Goal: Information Seeking & Learning: Learn about a topic

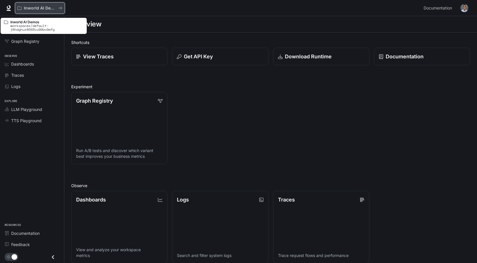
click at [61, 8] on icon "All workspaces" at bounding box center [60, 8] width 4 height 4
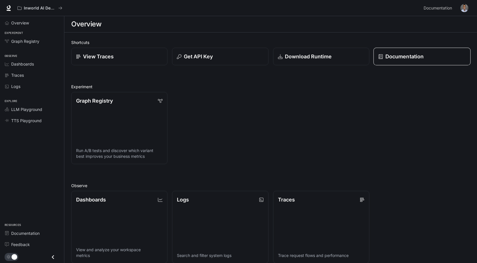
click at [403, 57] on p "Documentation" at bounding box center [404, 57] width 38 height 8
click at [463, 5] on img "button" at bounding box center [464, 8] width 8 height 8
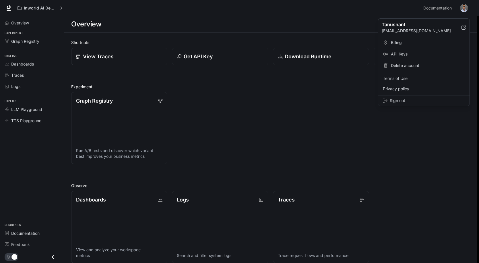
click at [395, 99] on span "Sign out" at bounding box center [427, 101] width 75 height 6
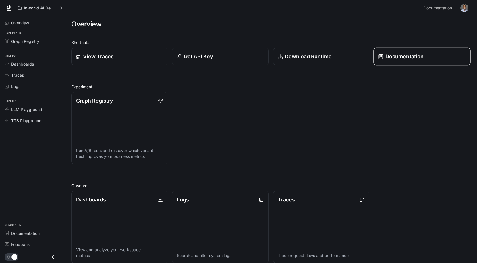
click at [398, 54] on p "Documentation" at bounding box center [404, 57] width 38 height 8
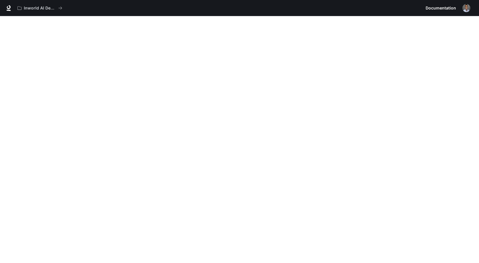
click at [466, 9] on img "button" at bounding box center [467, 8] width 8 height 8
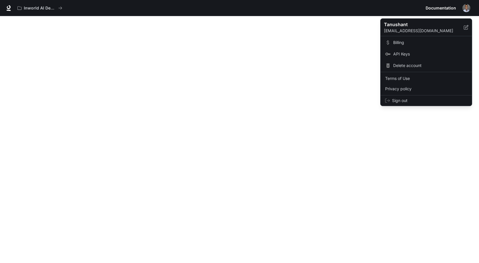
click at [371, 25] on div at bounding box center [239, 131] width 479 height 263
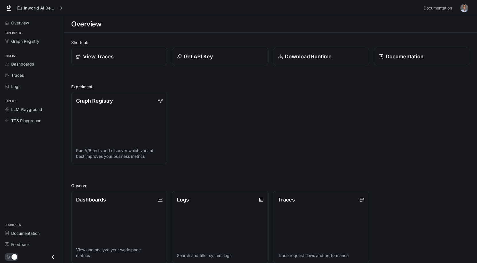
click at [463, 11] on img "button" at bounding box center [464, 8] width 8 height 8
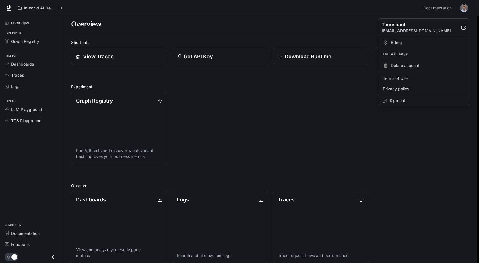
click at [400, 99] on span "Sign out" at bounding box center [427, 101] width 75 height 6
